Goal: Task Accomplishment & Management: Manage account settings

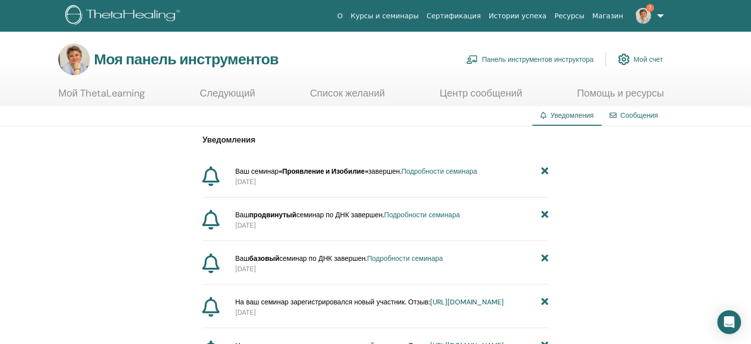
scroll to position [340, 0]
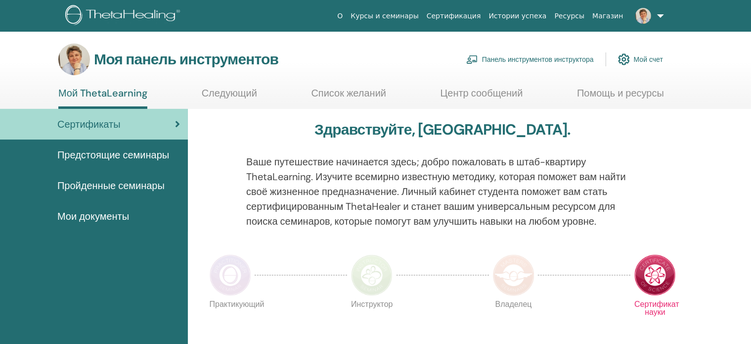
click at [519, 57] on font "Панель инструментов инструктора" at bounding box center [538, 59] width 112 height 9
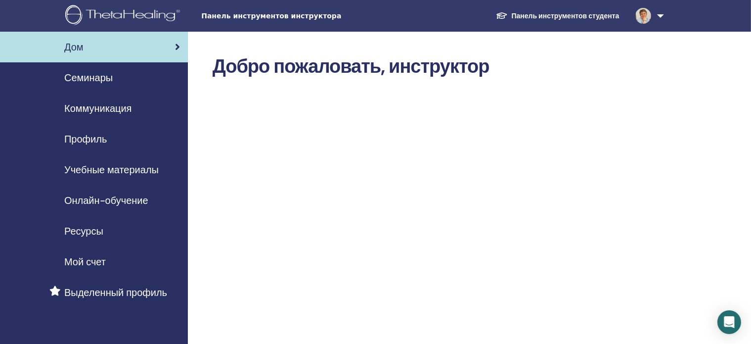
click at [100, 77] on font "Семинары" at bounding box center [88, 77] width 48 height 13
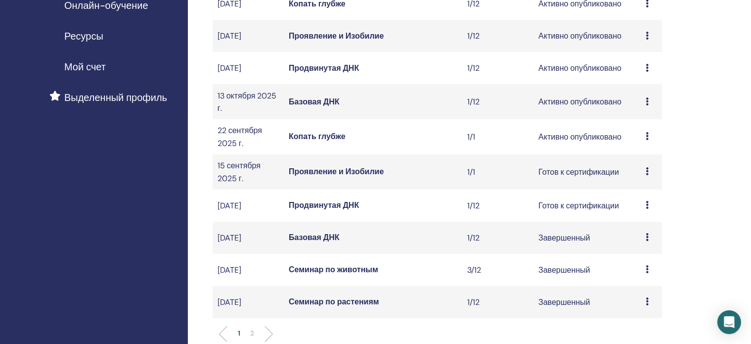
scroll to position [196, 0]
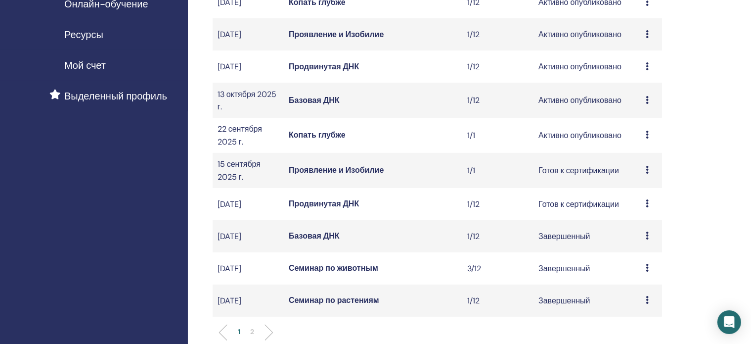
click at [303, 105] on font "Базовая ДНК" at bounding box center [314, 100] width 51 height 10
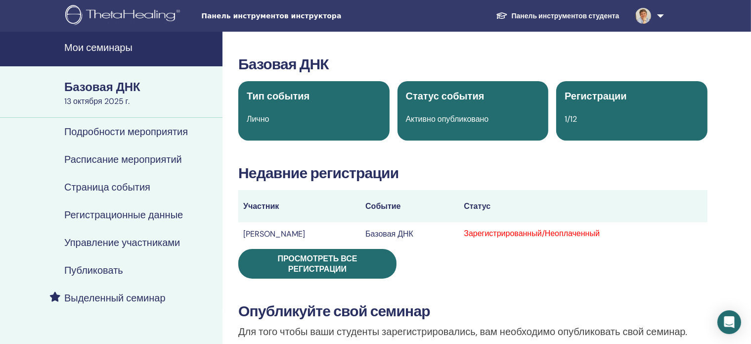
click at [134, 129] on font "Подробности мероприятия" at bounding box center [126, 131] width 124 height 13
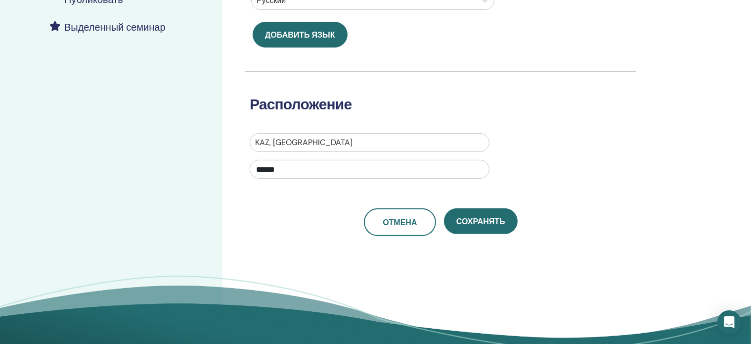
scroll to position [285, 0]
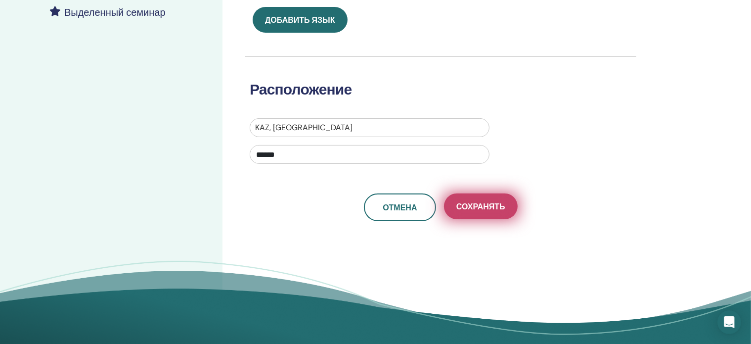
click at [490, 204] on font "Сохранять" at bounding box center [481, 206] width 49 height 10
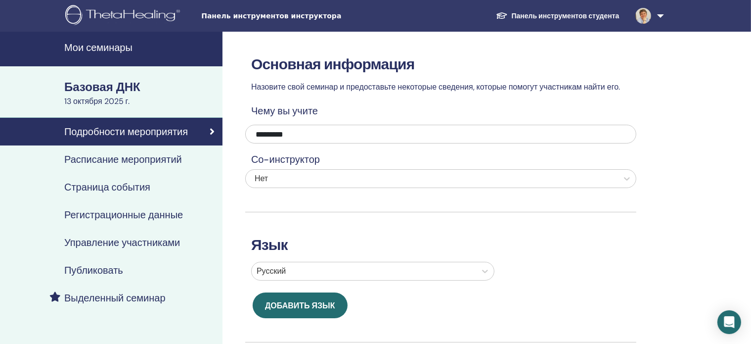
click at [138, 186] on font "Страница события" at bounding box center [107, 187] width 86 height 13
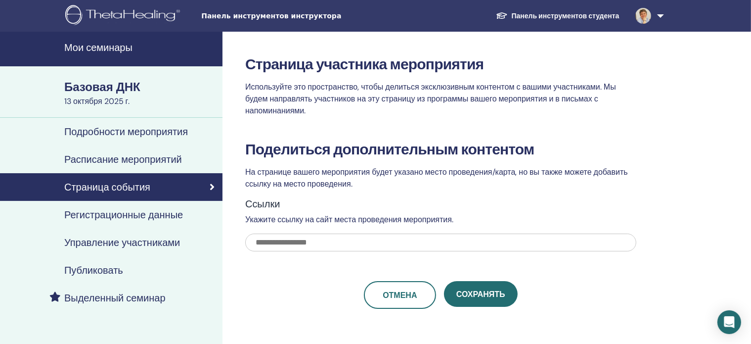
click at [138, 213] on font "Регистрационные данные" at bounding box center [123, 214] width 119 height 13
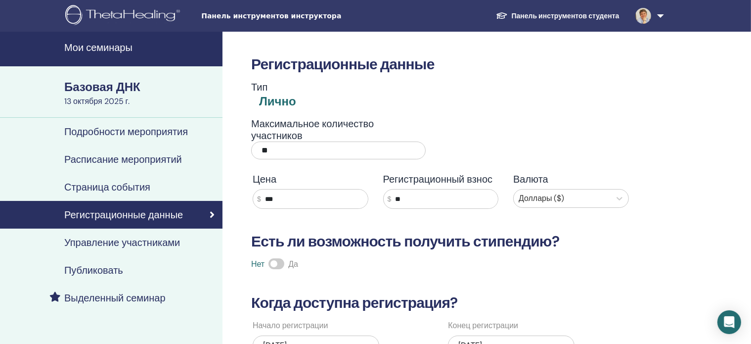
click at [290, 197] on input "***" at bounding box center [314, 198] width 107 height 19
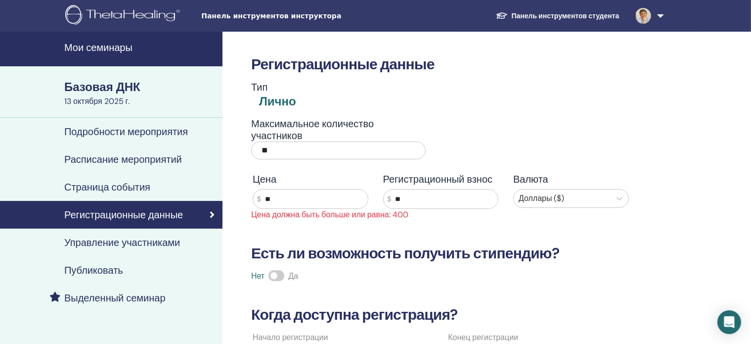
type input "*"
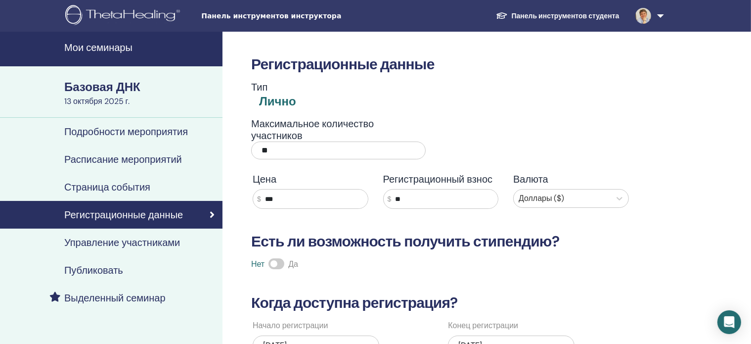
type input "***"
click at [407, 196] on input "**" at bounding box center [444, 198] width 107 height 19
type input "*"
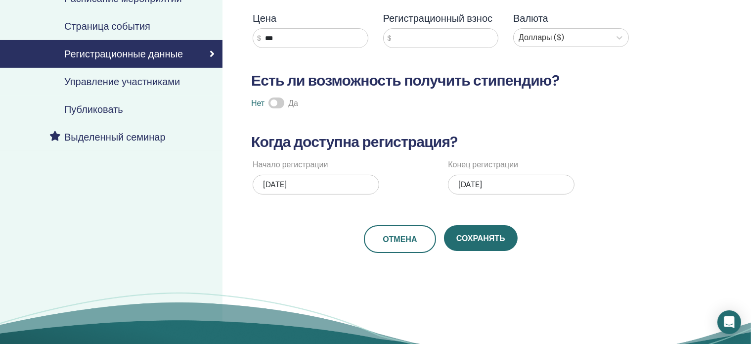
scroll to position [179, 0]
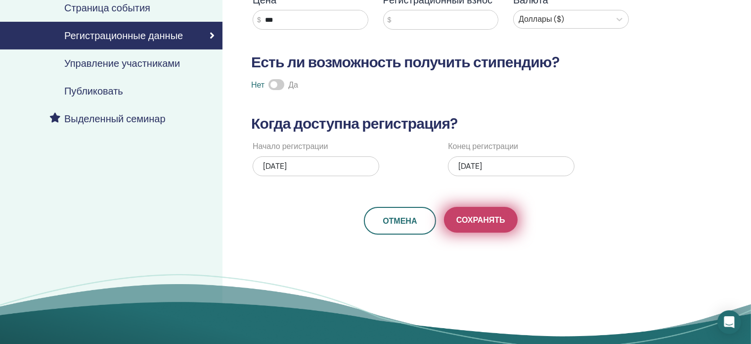
click at [492, 222] on font "Сохранять" at bounding box center [481, 220] width 49 height 10
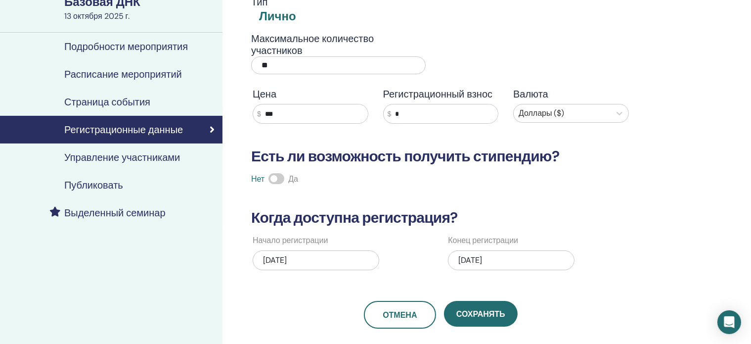
scroll to position [81, 0]
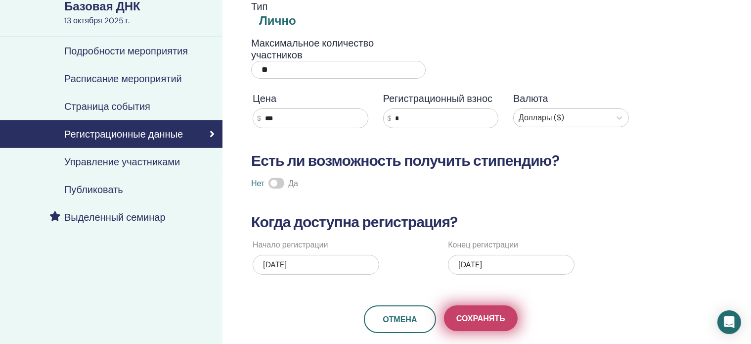
click at [479, 314] on font "Сохранять" at bounding box center [481, 318] width 49 height 10
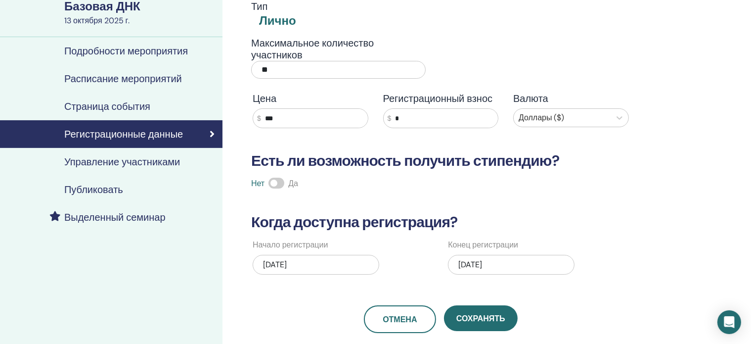
click at [151, 51] on font "Подробности мероприятия" at bounding box center [126, 51] width 124 height 13
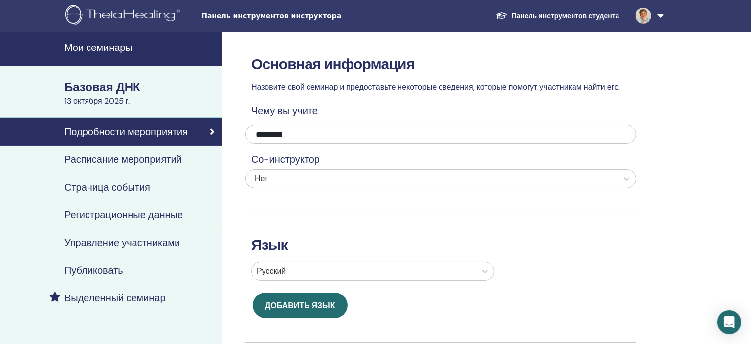
click at [126, 83] on font "Базовая ДНК" at bounding box center [102, 86] width 76 height 15
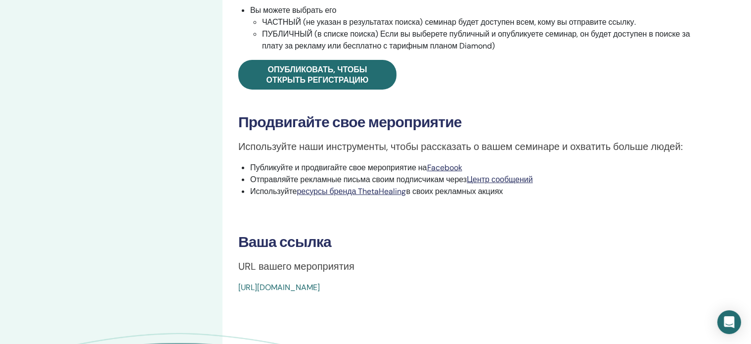
scroll to position [351, 0]
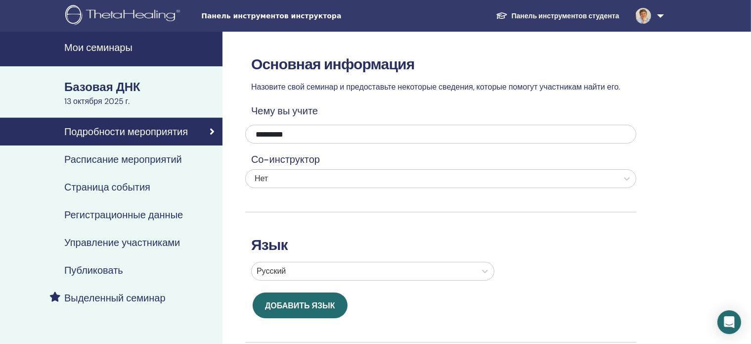
click at [119, 187] on font "Страница события" at bounding box center [107, 187] width 86 height 13
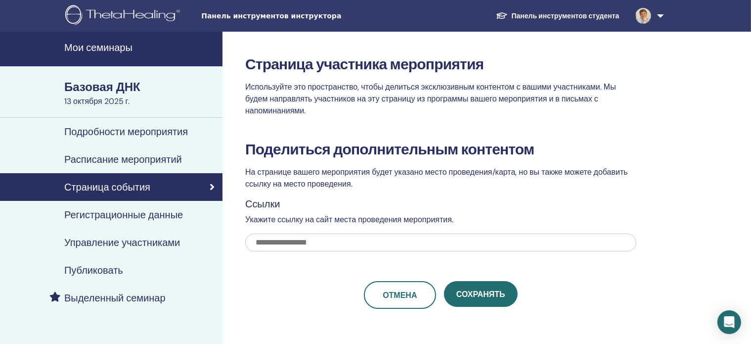
click at [125, 129] on font "Подробности мероприятия" at bounding box center [126, 131] width 124 height 13
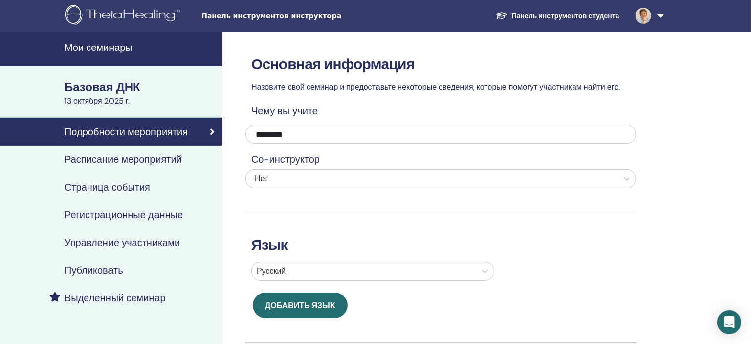
click at [95, 296] on font "Выделенный семинар" at bounding box center [114, 297] width 101 height 13
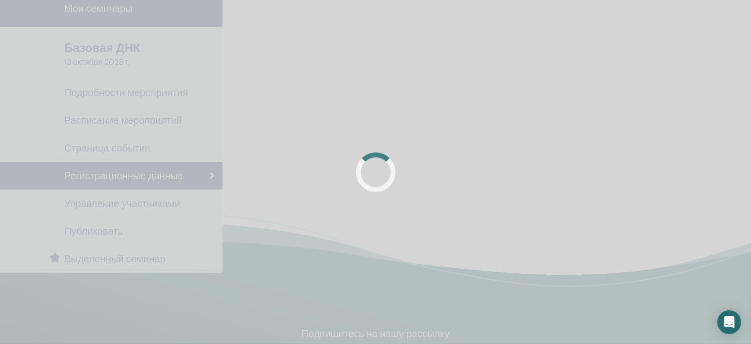
scroll to position [81, 0]
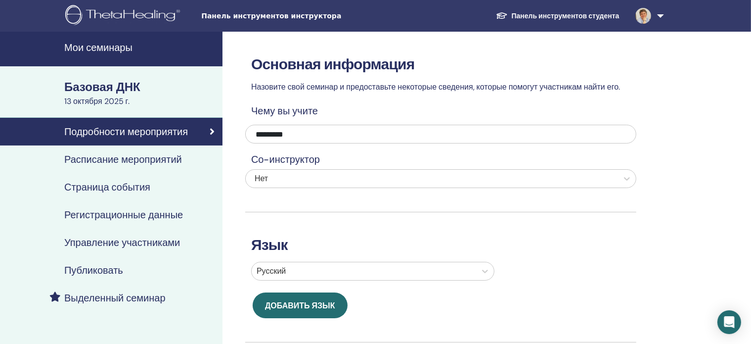
click at [112, 48] on font "Мои семинары" at bounding box center [98, 47] width 68 height 13
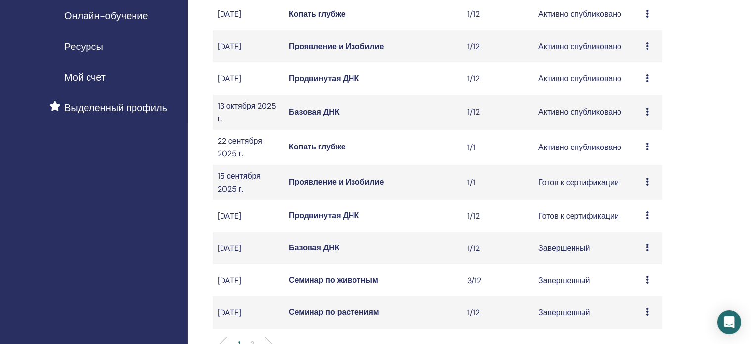
scroll to position [198, 0]
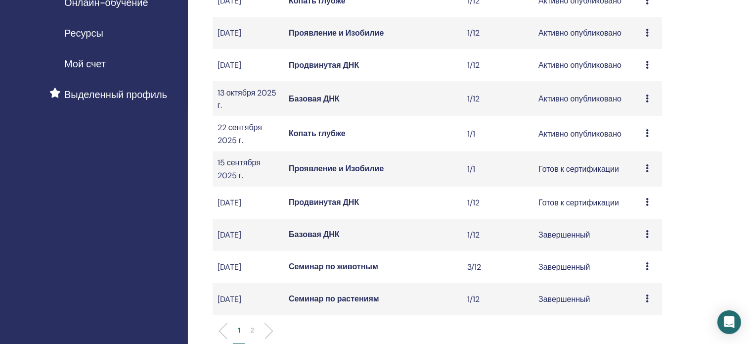
click at [324, 70] on font "Продвинутая ДНК" at bounding box center [324, 65] width 70 height 10
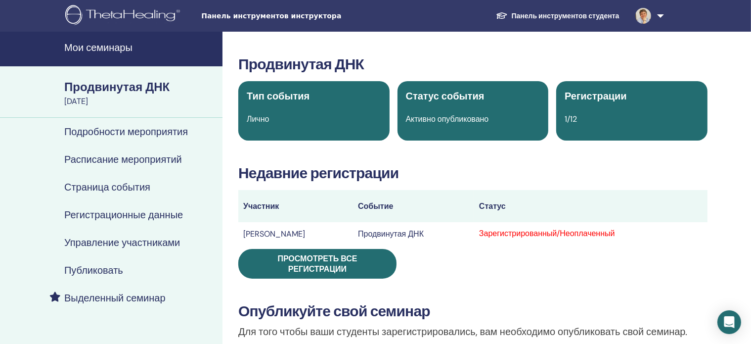
click at [127, 186] on font "Страница события" at bounding box center [107, 187] width 86 height 13
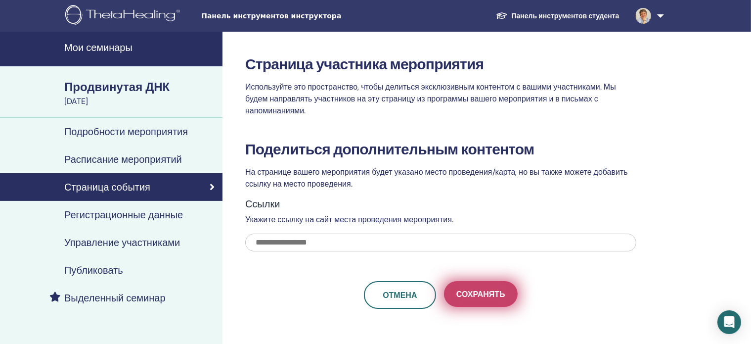
click at [477, 293] on font "Сохранять" at bounding box center [481, 294] width 49 height 10
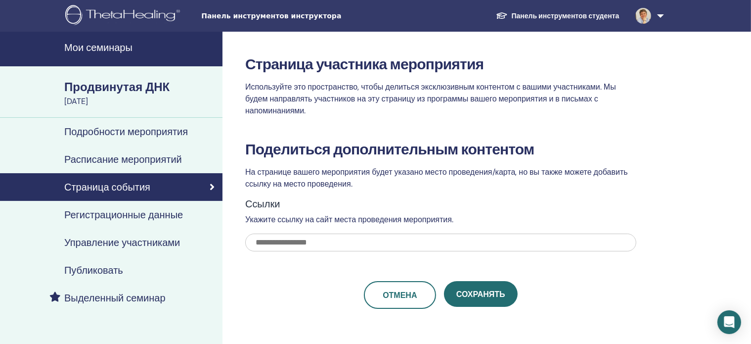
click at [477, 293] on font "Сохранять" at bounding box center [481, 294] width 49 height 10
click at [144, 216] on font "Регистрационные данные" at bounding box center [123, 214] width 119 height 13
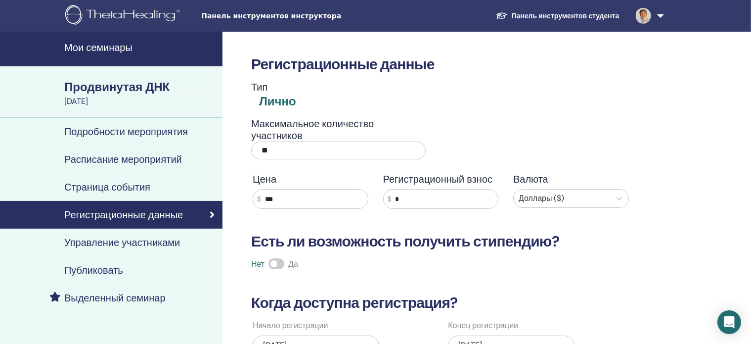
click at [280, 199] on input "***" at bounding box center [314, 198] width 107 height 19
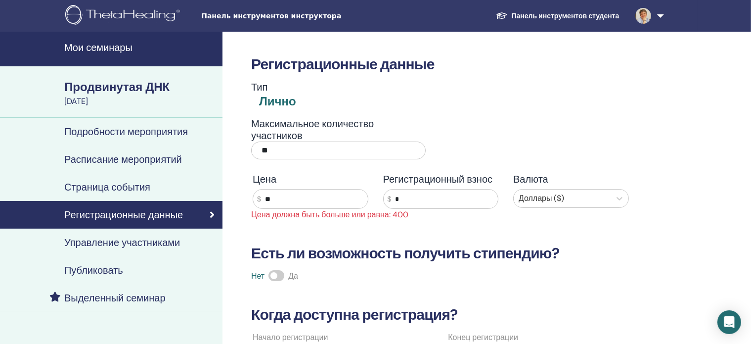
type input "*"
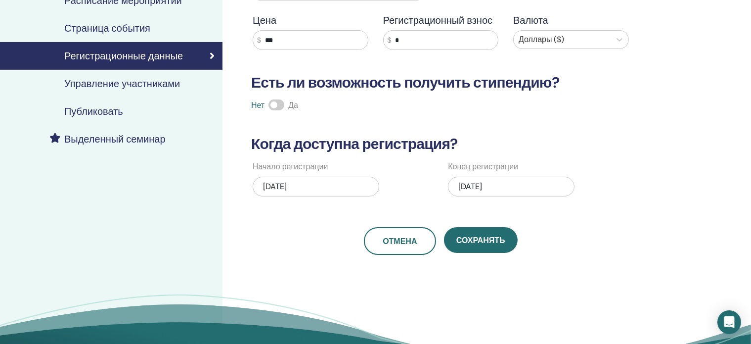
scroll to position [180, 0]
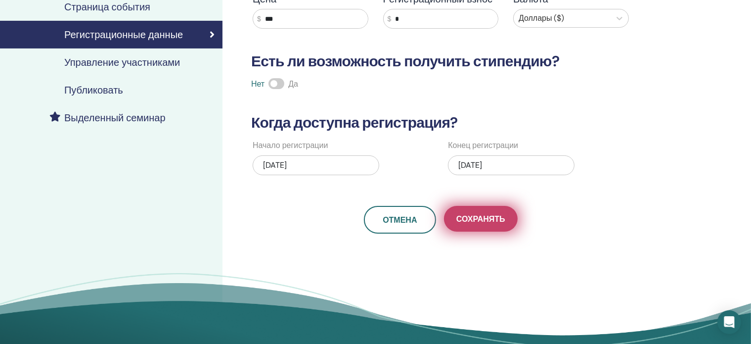
type input "***"
click at [466, 214] on font "Сохранять" at bounding box center [481, 219] width 49 height 10
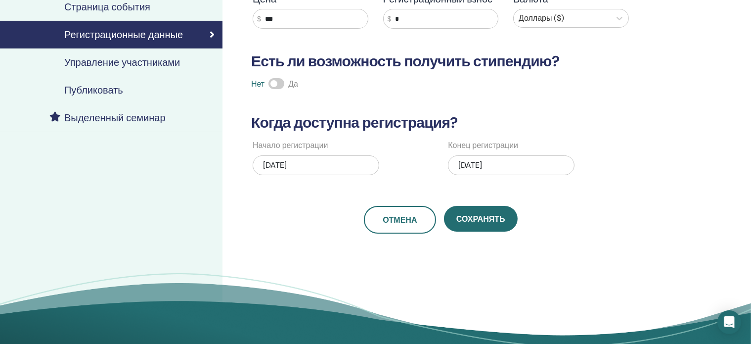
click at [466, 214] on font "Сохранять" at bounding box center [481, 219] width 49 height 10
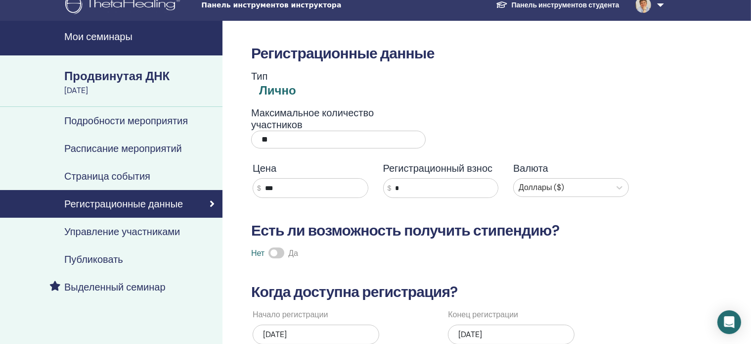
scroll to position [0, 0]
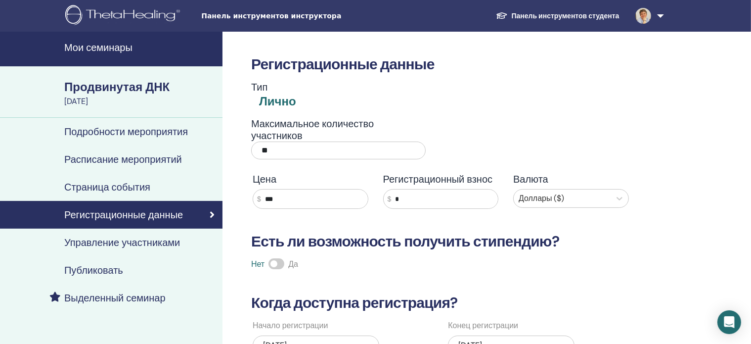
click at [121, 45] on font "Мои семинары" at bounding box center [98, 47] width 68 height 13
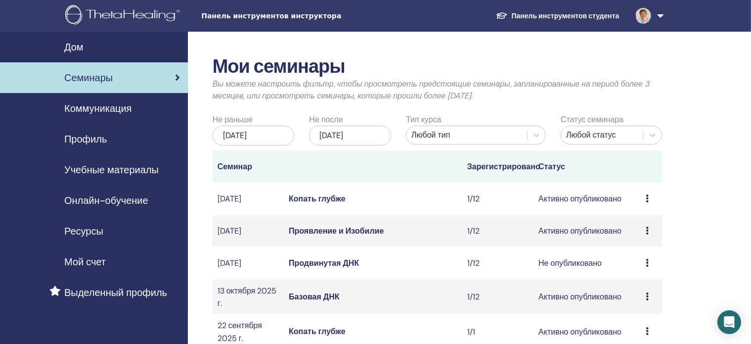
click at [318, 236] on font "Проявление и Изобилие" at bounding box center [336, 231] width 95 height 10
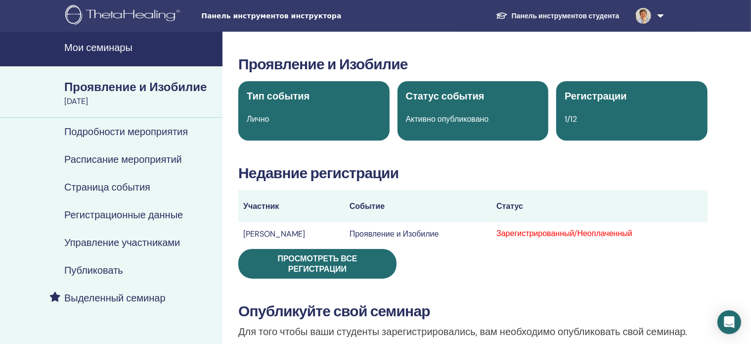
click at [126, 187] on font "Страница события" at bounding box center [107, 187] width 86 height 13
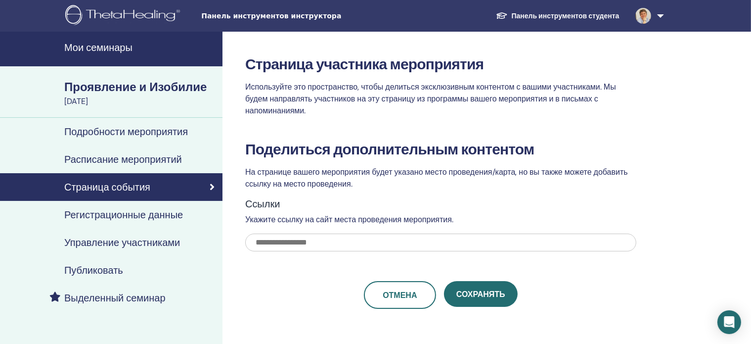
click at [144, 156] on font "Расписание мероприятий" at bounding box center [123, 159] width 118 height 13
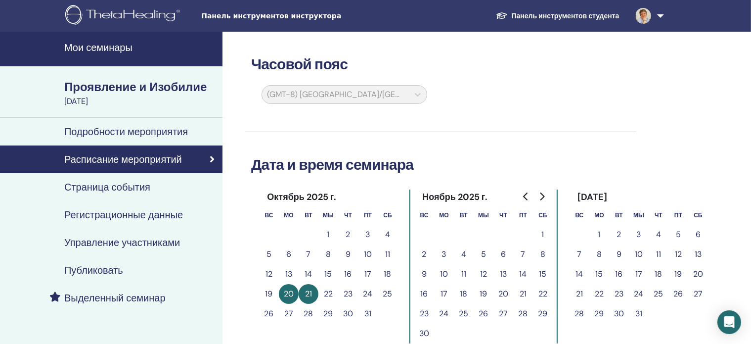
click at [119, 212] on font "Регистрационные данные" at bounding box center [123, 214] width 119 height 13
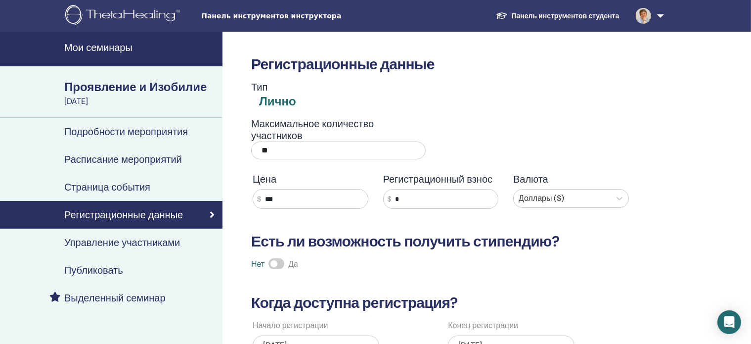
click at [281, 195] on input "***" at bounding box center [314, 198] width 107 height 19
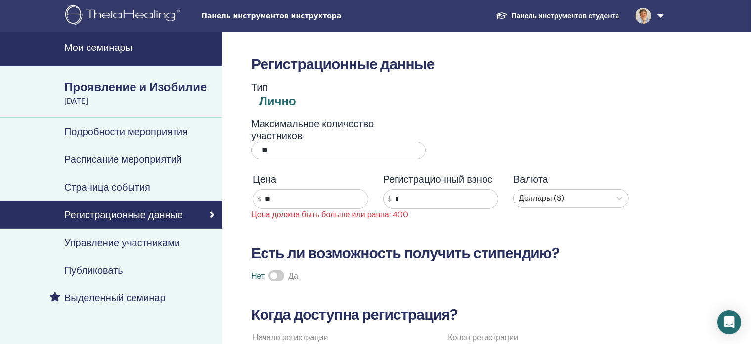
type input "*"
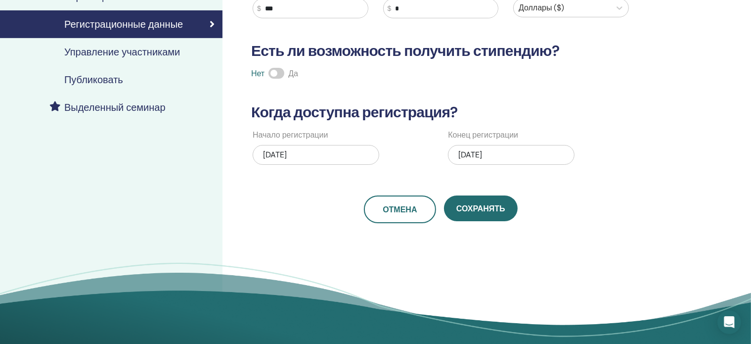
scroll to position [198, 0]
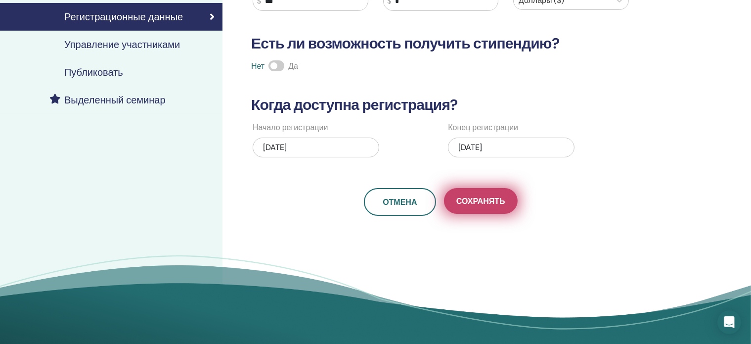
type input "***"
click at [479, 200] on font "Сохранять" at bounding box center [481, 201] width 49 height 10
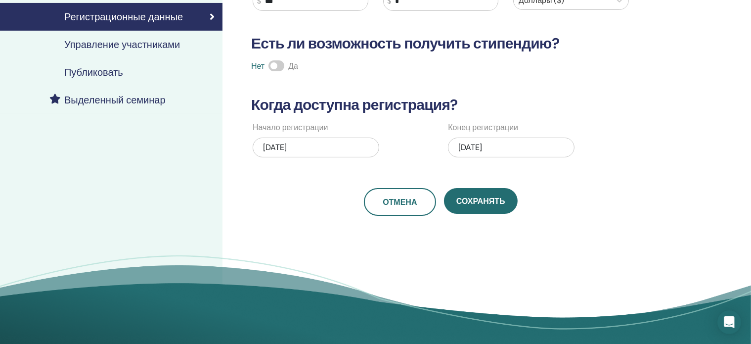
click at [479, 200] on font "Сохранять" at bounding box center [481, 201] width 49 height 10
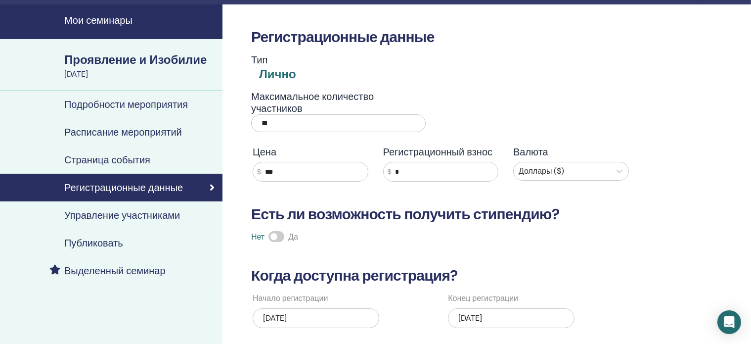
scroll to position [0, 0]
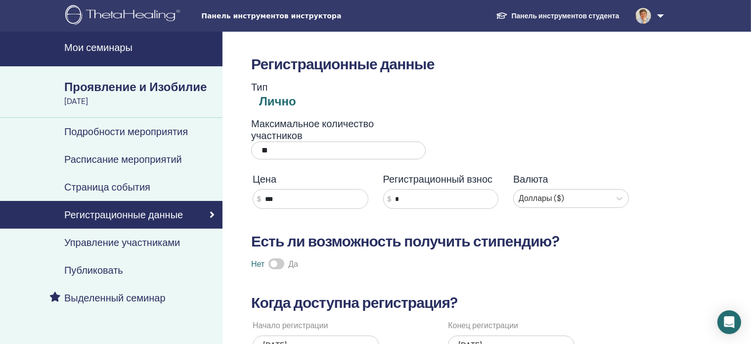
click at [106, 45] on font "Мои семинары" at bounding box center [98, 47] width 68 height 13
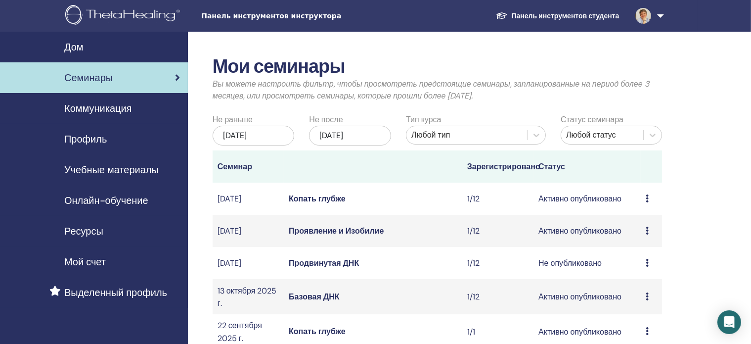
click at [309, 204] on font "Копать глубже" at bounding box center [317, 198] width 57 height 10
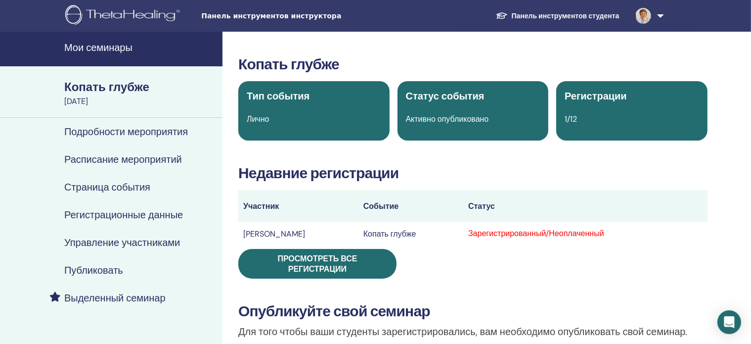
click at [129, 215] on font "Регистрационные данные" at bounding box center [123, 214] width 119 height 13
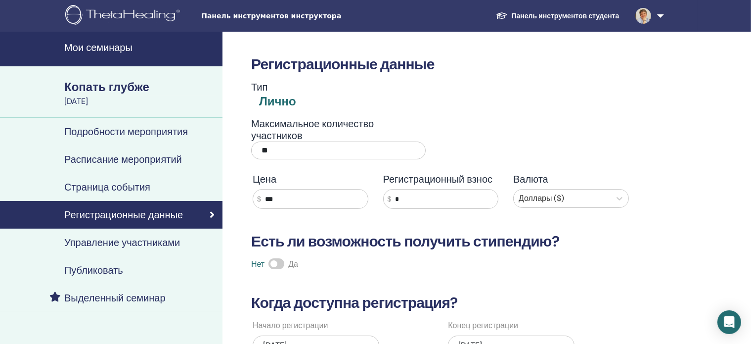
click at [280, 197] on input "***" at bounding box center [314, 198] width 107 height 19
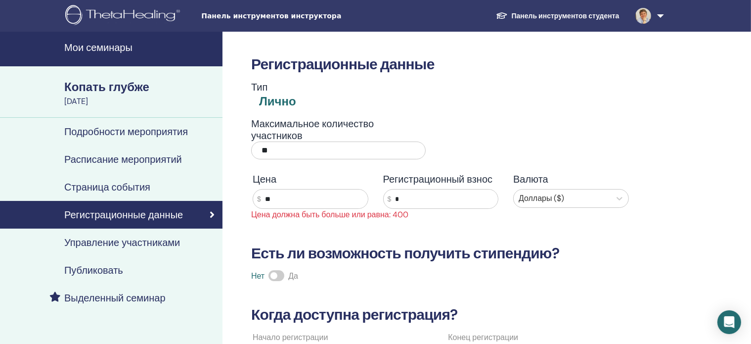
type input "*"
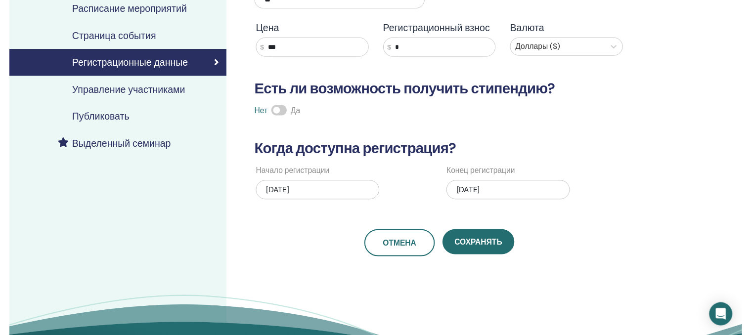
scroll to position [172, 0]
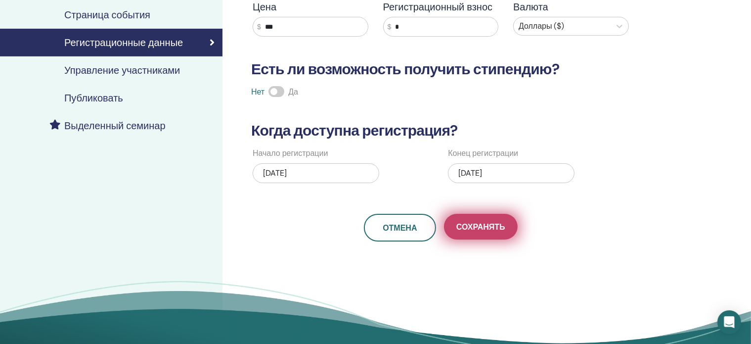
type input "***"
click at [473, 228] on font "Сохранять" at bounding box center [481, 227] width 49 height 10
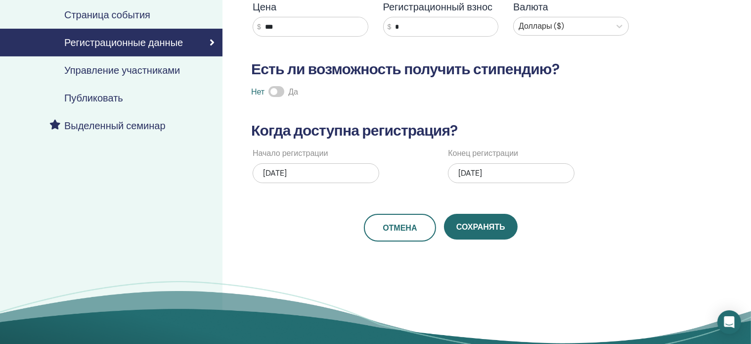
click at [473, 228] on font "Сохранять" at bounding box center [481, 227] width 49 height 10
click at [105, 124] on font "Выделенный семинар" at bounding box center [114, 125] width 101 height 13
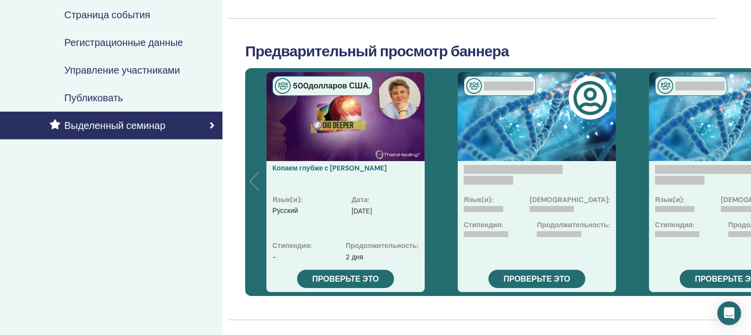
click at [508, 131] on div at bounding box center [537, 116] width 158 height 89
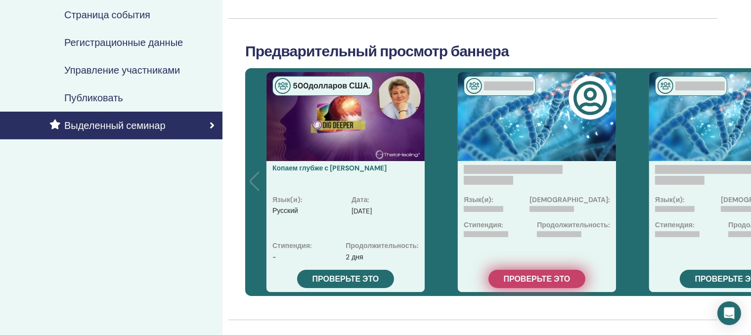
click at [523, 277] on font "Проверьте это" at bounding box center [537, 279] width 67 height 10
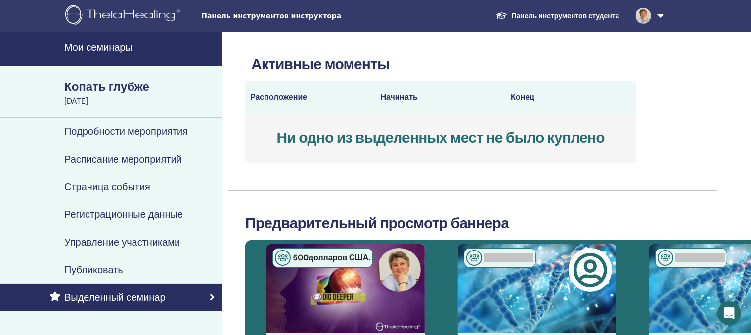
click at [115, 132] on font "Подробности мероприятия" at bounding box center [126, 131] width 124 height 13
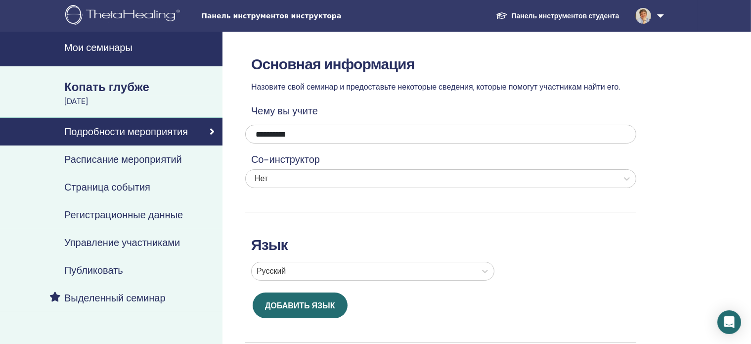
click at [87, 268] on font "Публиковать" at bounding box center [93, 270] width 59 height 13
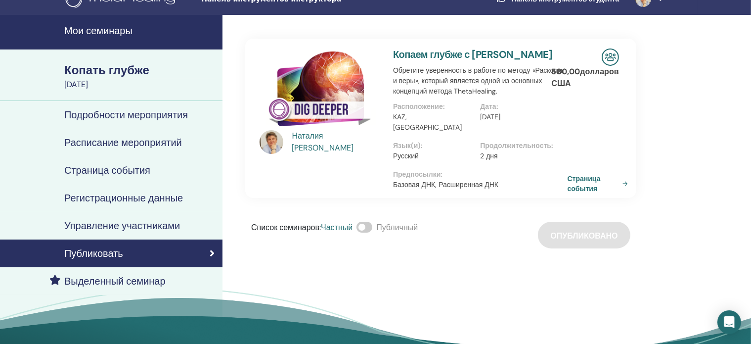
scroll to position [14, 0]
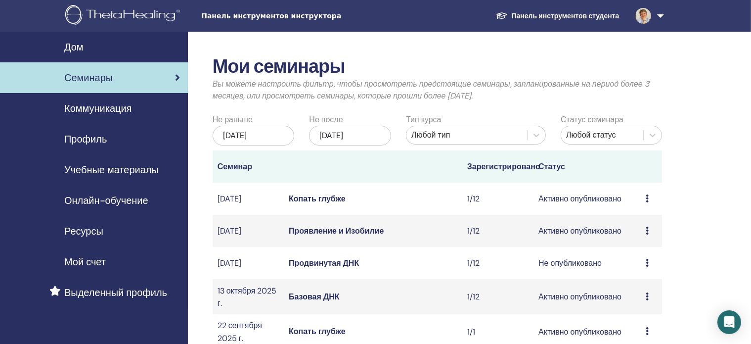
click at [318, 236] on font "Проявление и Изобилие" at bounding box center [336, 231] width 95 height 10
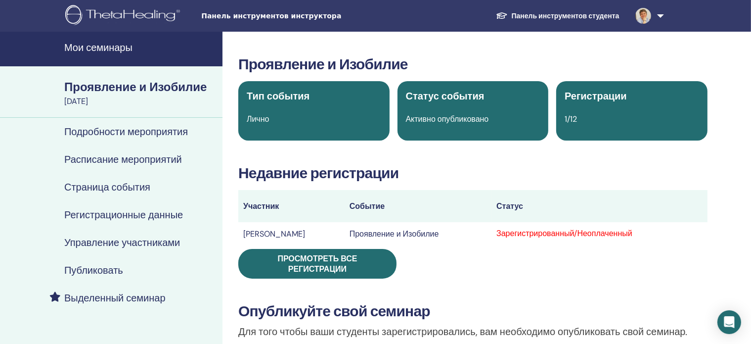
click at [129, 183] on font "Страница события" at bounding box center [107, 187] width 86 height 13
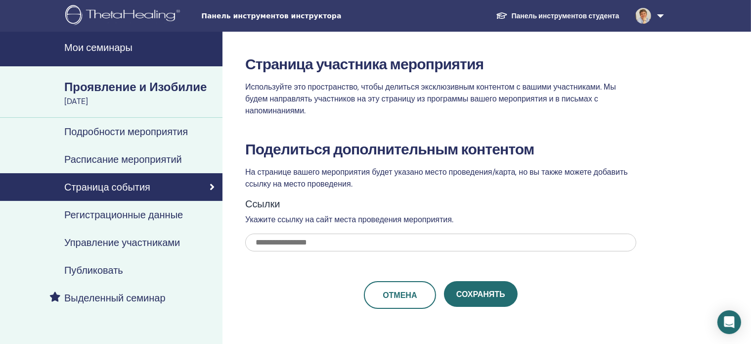
click at [140, 158] on font "Расписание мероприятий" at bounding box center [123, 159] width 118 height 13
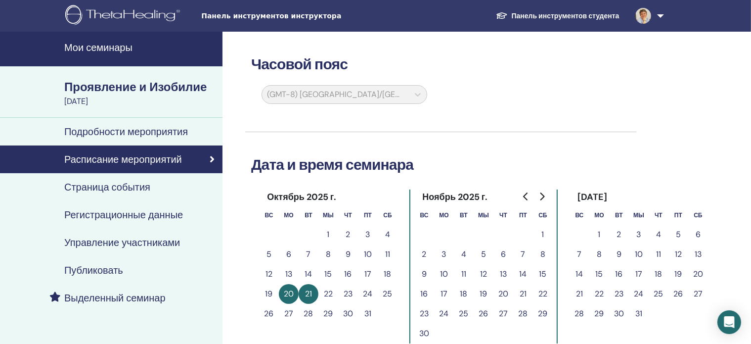
click at [143, 128] on font "Подробности мероприятия" at bounding box center [126, 131] width 124 height 13
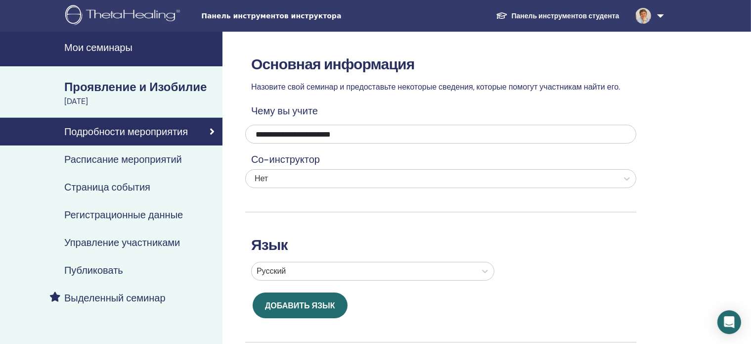
click at [111, 239] on font "Управление участниками" at bounding box center [122, 242] width 116 height 13
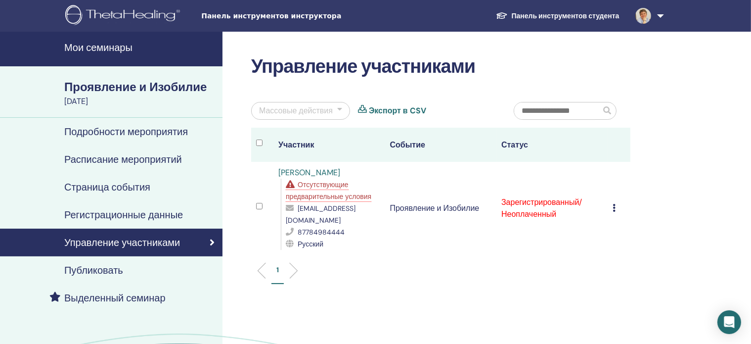
click at [177, 85] on font "Проявление и Изобилие" at bounding box center [135, 86] width 143 height 15
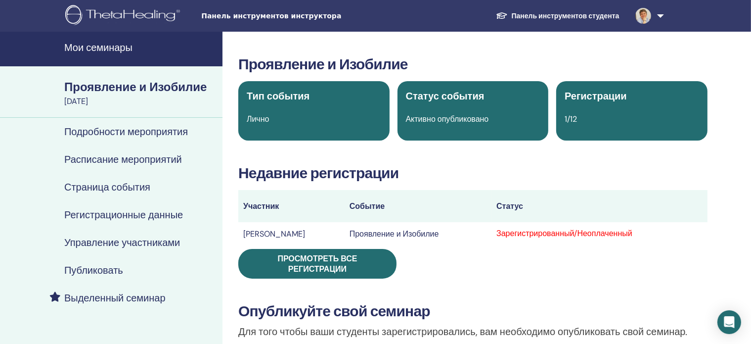
click at [110, 271] on font "Публиковать" at bounding box center [93, 270] width 59 height 13
